Goal: Check status: Check status

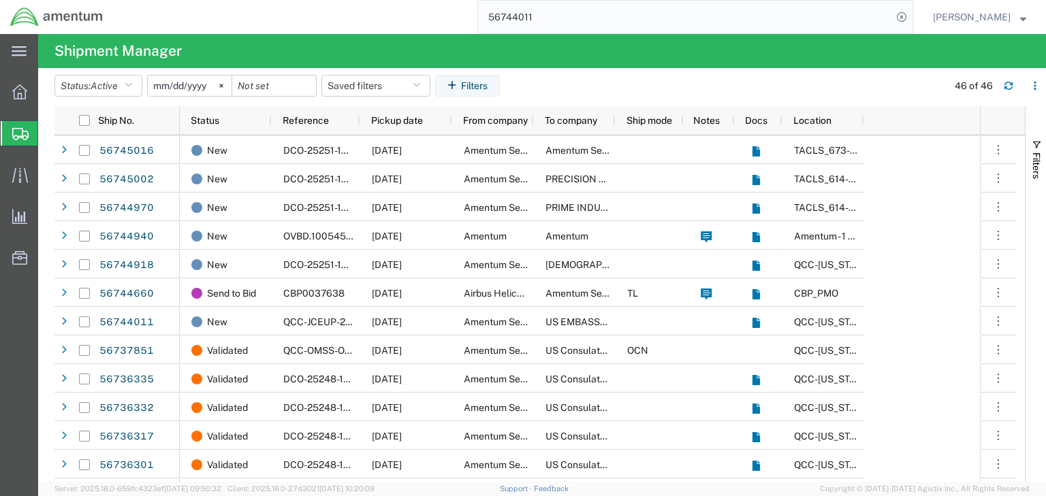
drag, startPoint x: 0, startPoint y: 0, endPoint x: 532, endPoint y: 14, distance: 532.6
click at [528, 4] on input "56744011" at bounding box center [685, 17] width 414 height 33
click at [532, 14] on input "56744011" at bounding box center [685, 17] width 414 height 33
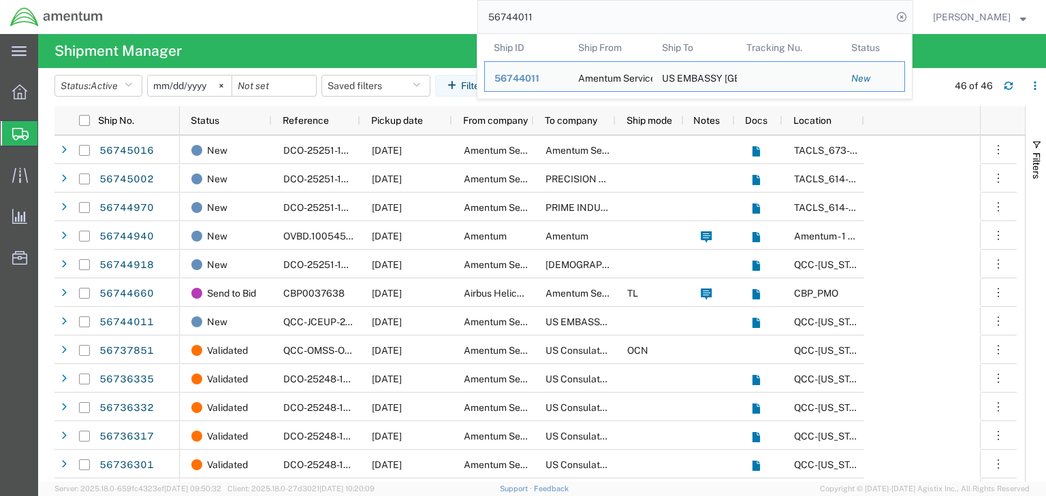
click at [532, 14] on input "56744011" at bounding box center [685, 17] width 414 height 33
paste input "5312"
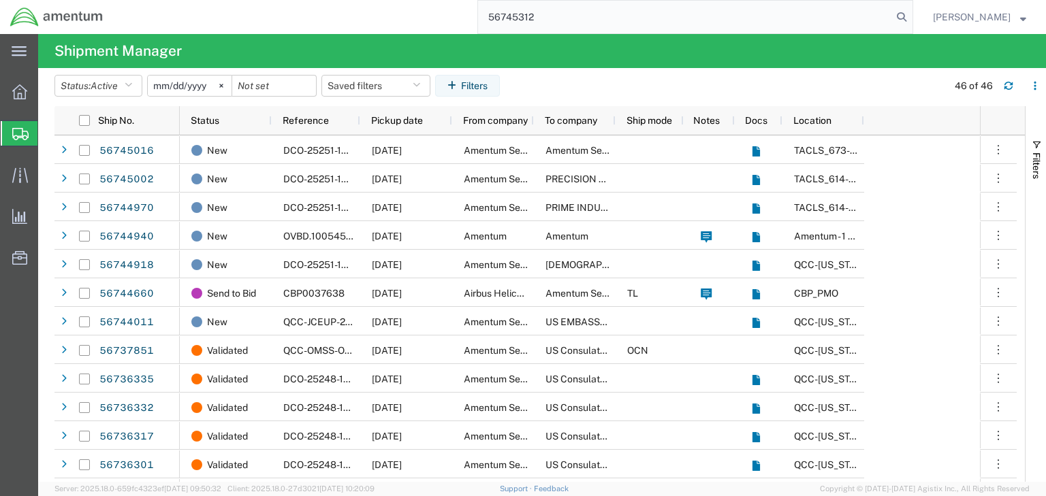
type input "56745312"
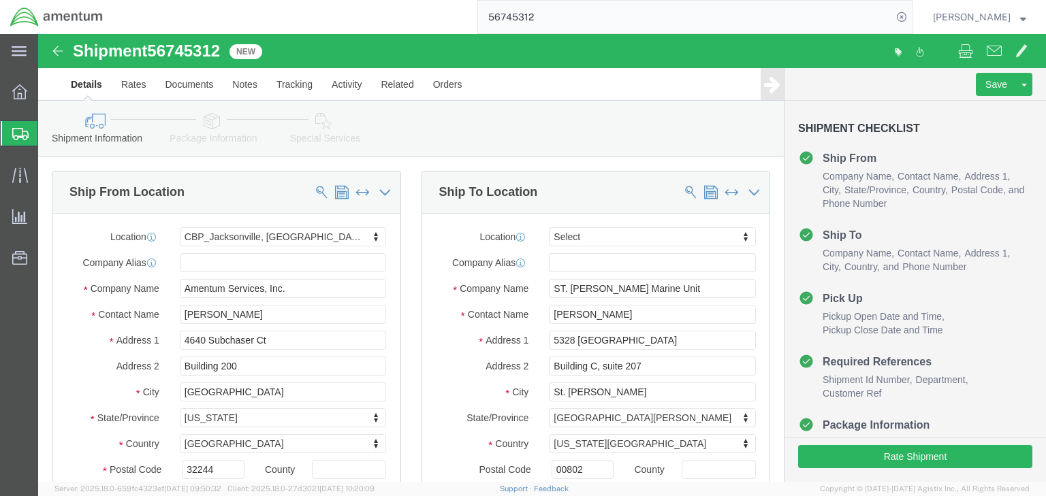
select select "49917"
select select
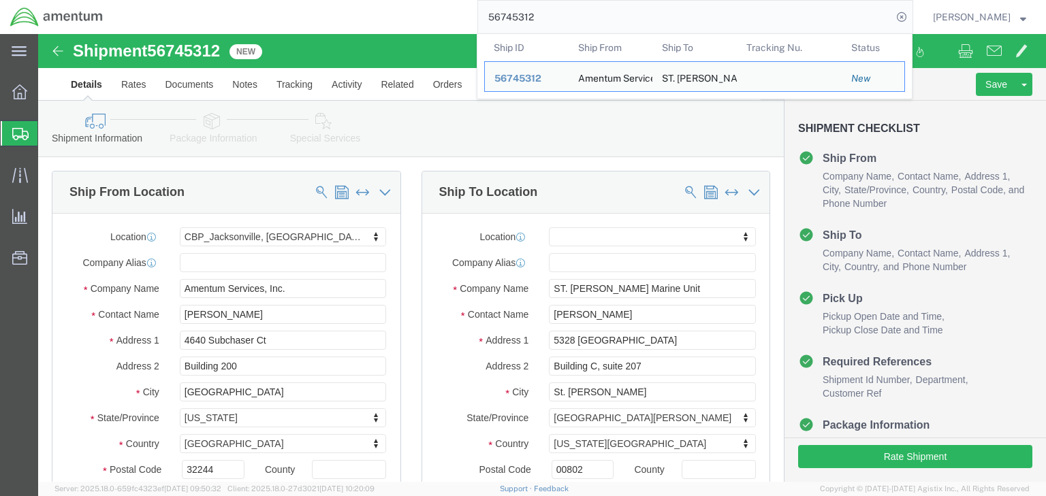
click icon
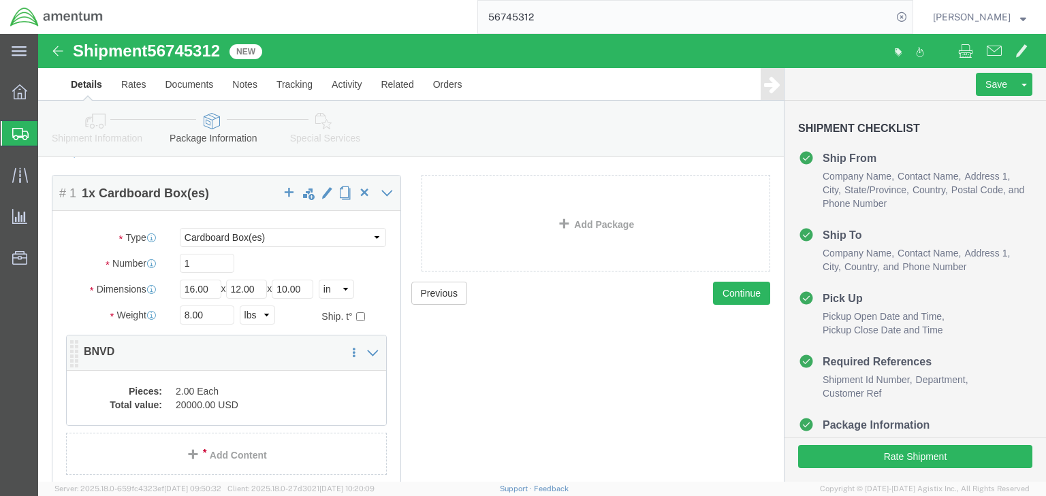
scroll to position [123, 0]
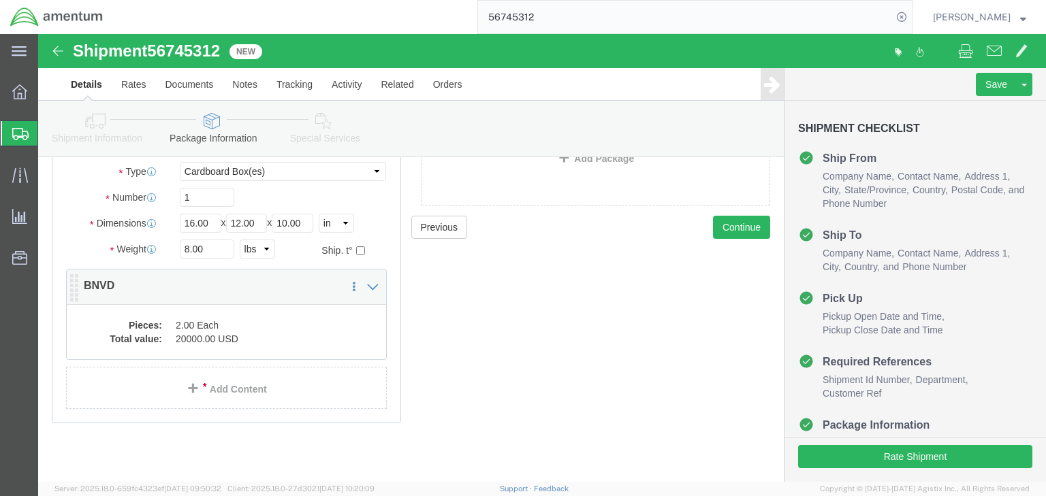
click dd "2.00 Each"
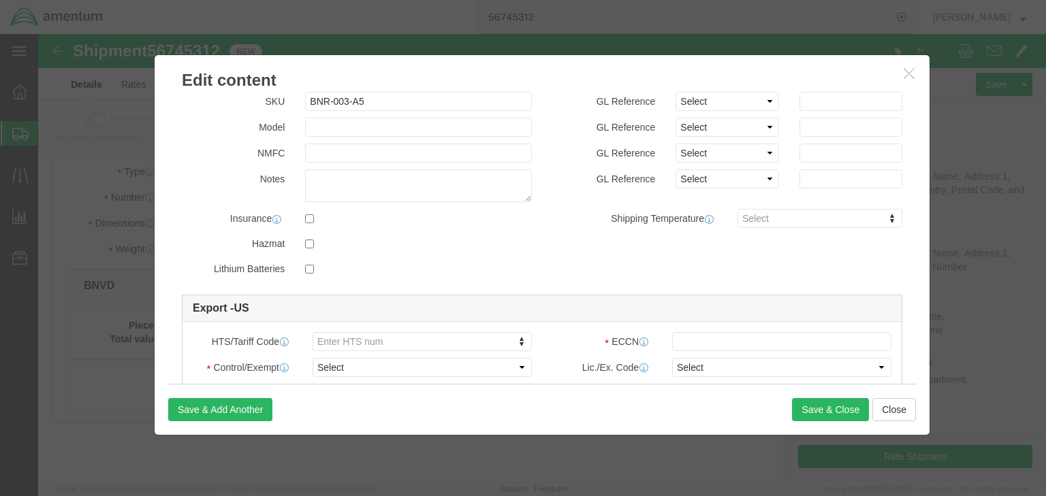
scroll to position [357, 0]
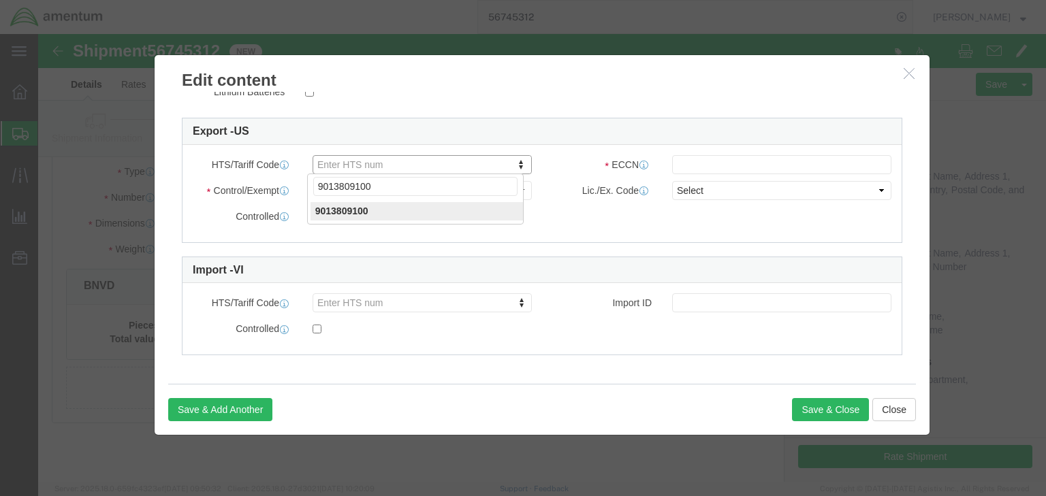
type input "9013809100"
click input "text"
paste input "XII(c)(1)"
type input "XII(c)(1)"
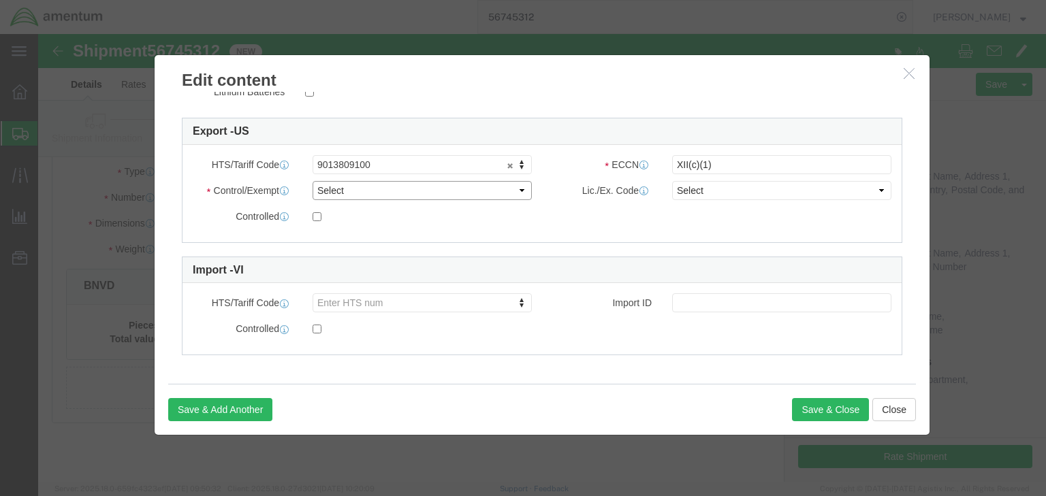
click select "Select ATF BIS DEA EPA FDA FTR ITAR OFAC Other (OPA)"
select select "ITAR"
click select "Select ATF BIS DEA EPA FDA FTR ITAR OFAC Other (OPA)"
click div "ECCN XII(c)(1)"
click select "Select 123.11B 123.12 123.13 123.16B1 123.16B2 123.16B3 123.16B4 123.16B5 123.1…"
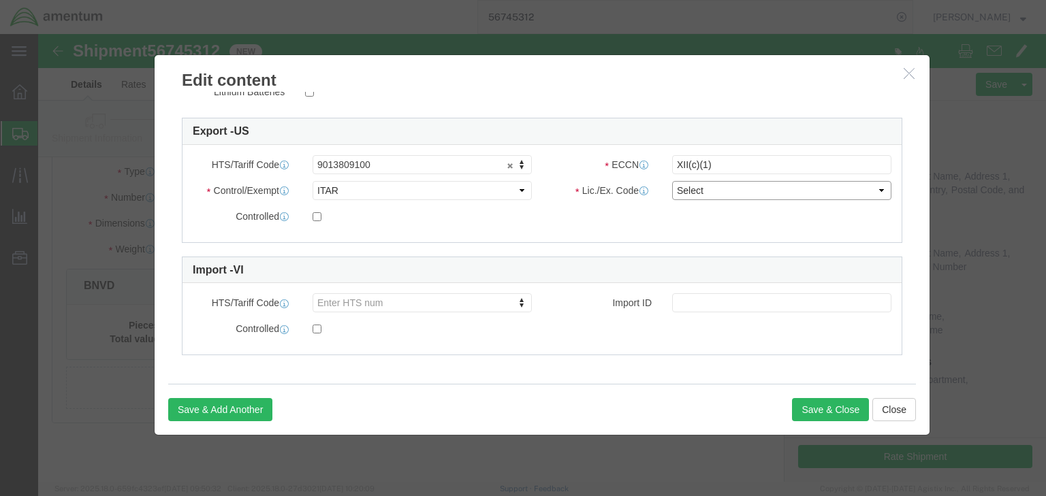
select select "123.12"
click select "Select 123.11B 123.12 123.13 123.16B1 123.16B2 123.16B3 123.16B4 123.16B5 123.1…"
click input "checkbox"
checkbox input "true"
click button "Save & Close"
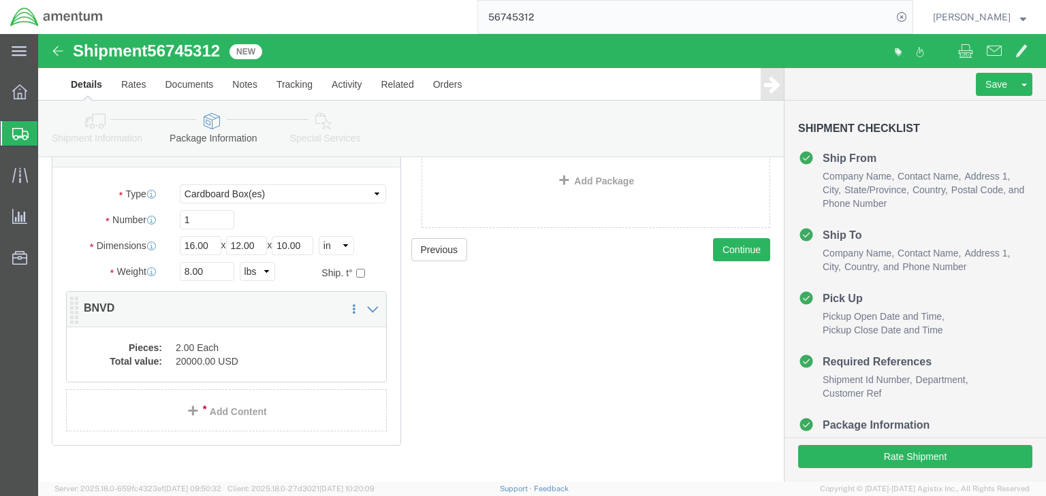
scroll to position [109, 0]
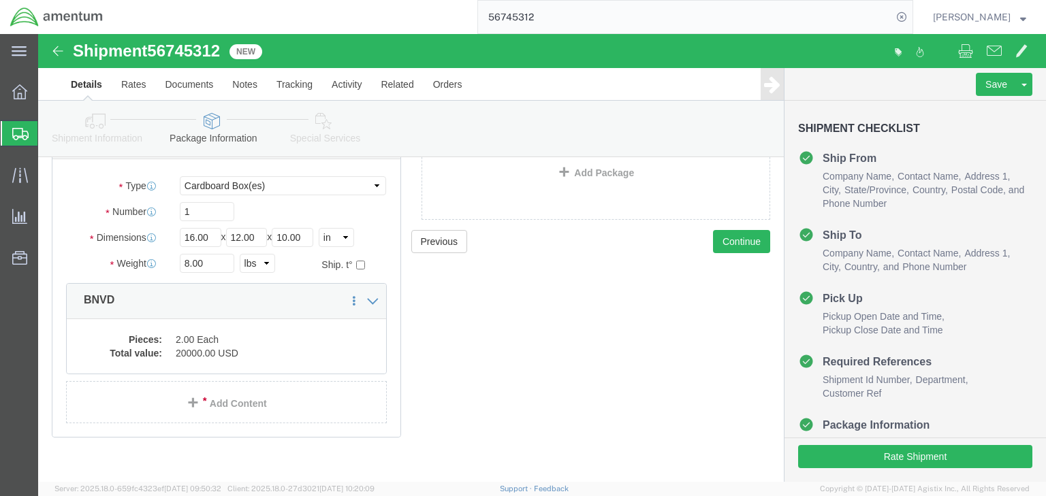
click dd "2.00 Each"
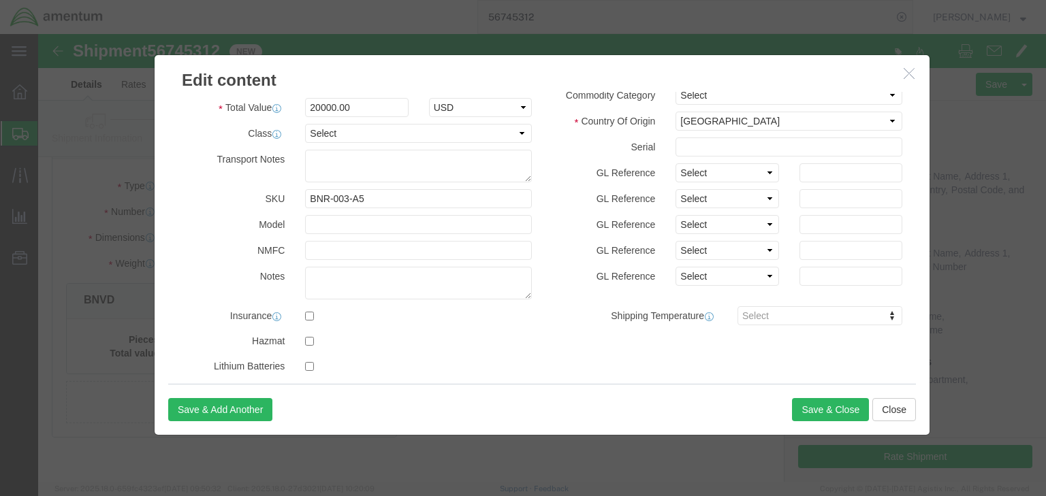
scroll to position [272, 0]
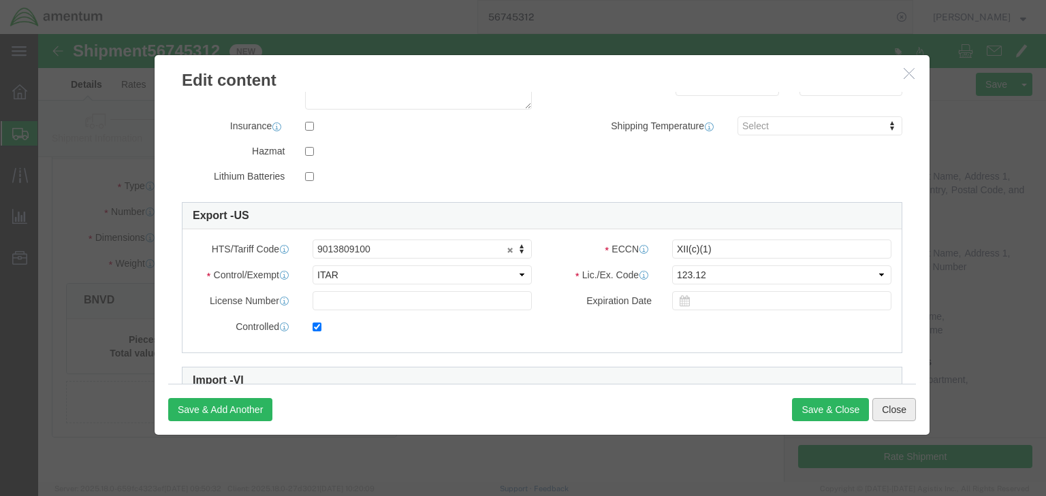
click button "Close"
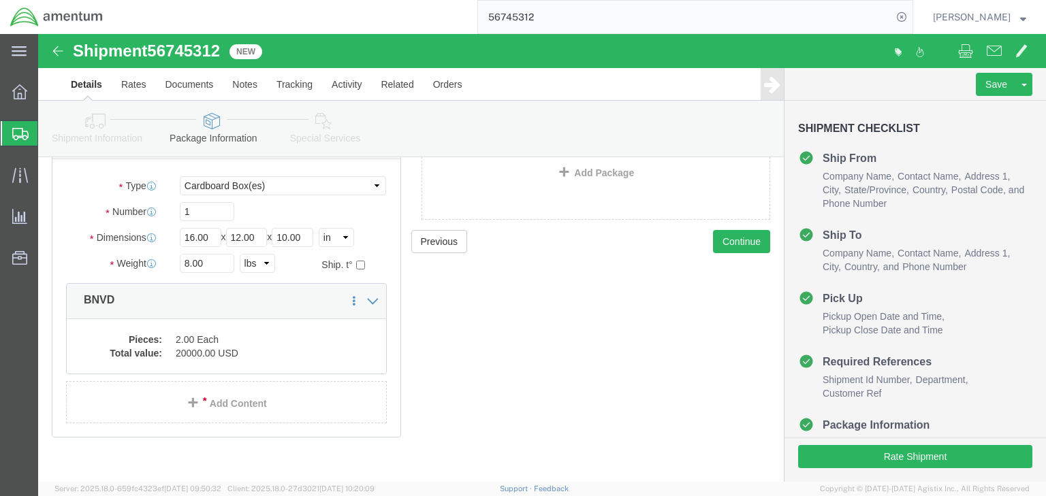
click icon
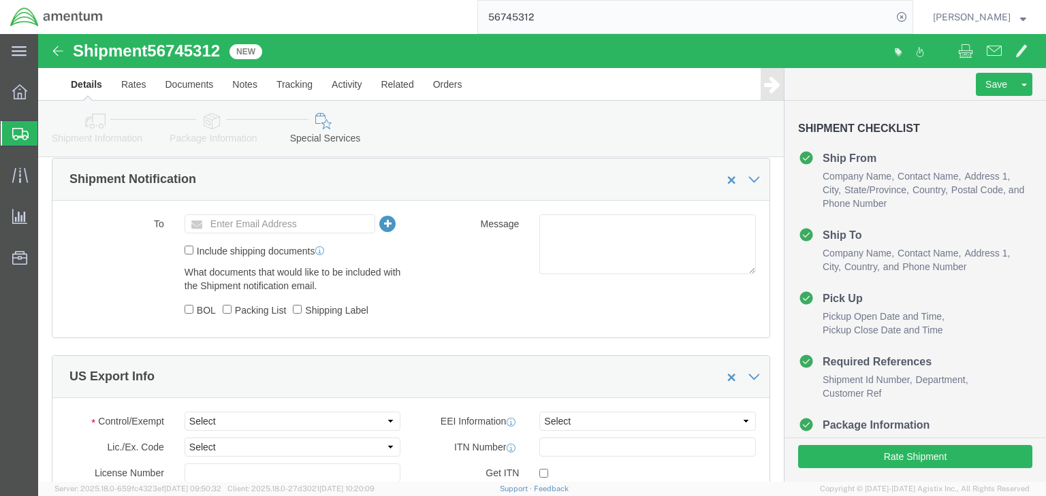
scroll to position [1035, 0]
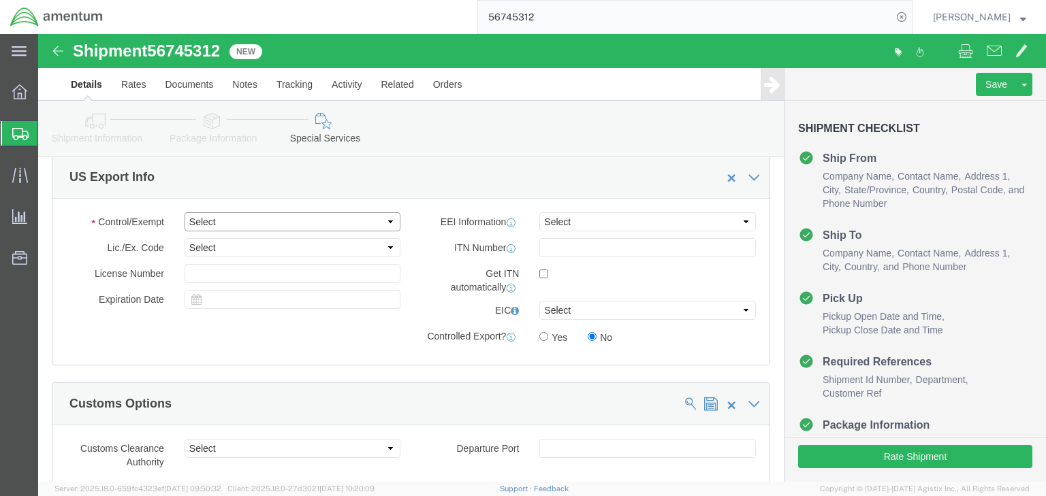
click select "Select ATF BIS DEA EPA FDA FTR ITAR OFAC Other (OPA)"
select select "ITAR"
click select "Select ATF BIS DEA EPA FDA FTR ITAR OFAC Other (OPA)"
click select "Select 123.11B 123.12 123.13 123.16B1 123.16B2 123.16B3 123.16B4 123.16B5 123.1…"
select select "123.12"
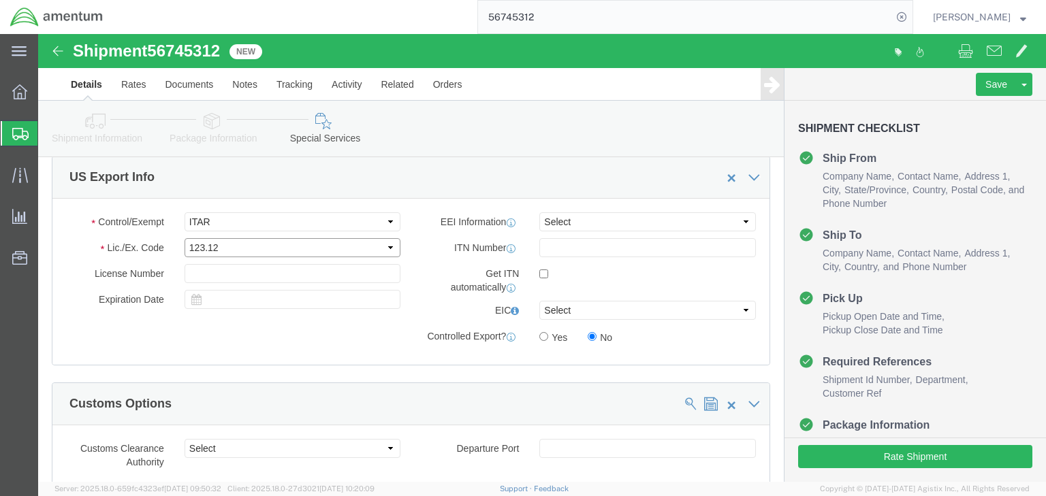
click select "Select 123.11B 123.12 123.13 123.16B1 123.16B2 123.16B3 123.16B4 123.16B5 123.1…"
click select "Select AES-Direct EEI Carrier File EEI EEI Exempt"
select select "AESD"
click select "Select AES-Direct EEI Carrier File EEI EEI Exempt"
click input "Yes"
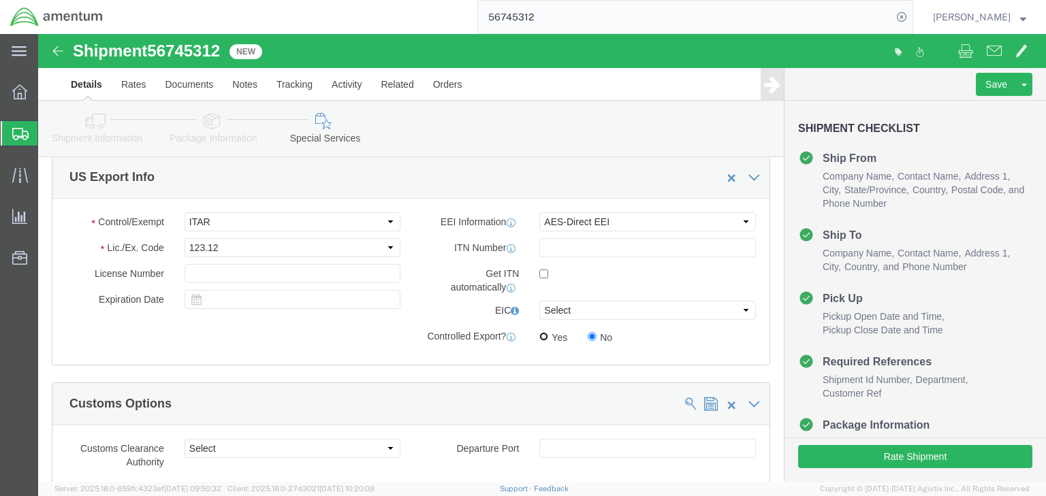
radio input "true"
click icon
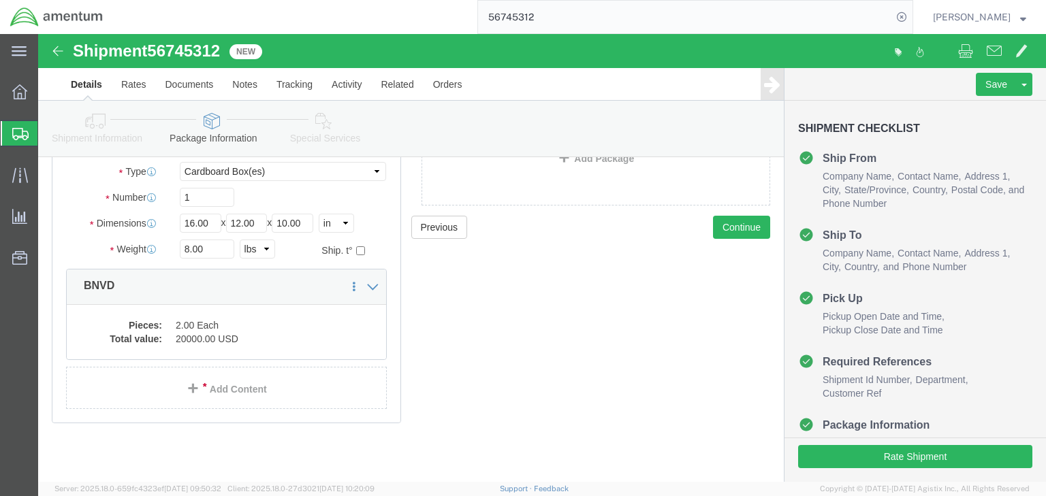
click icon
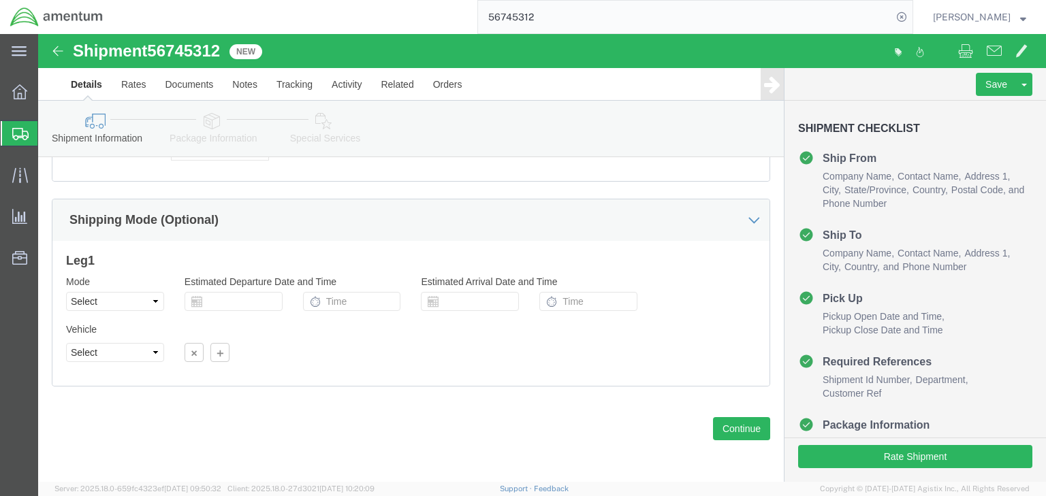
click at [16, 135] on icon at bounding box center [20, 134] width 16 height 12
